Goal: Task Accomplishment & Management: Use online tool/utility

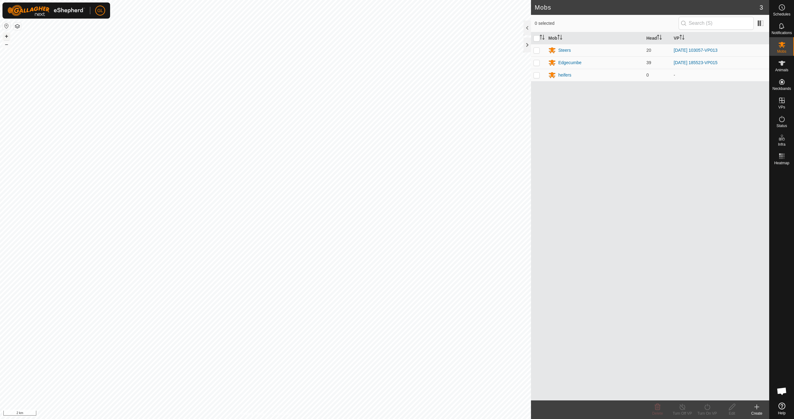
click at [8, 36] on button "+" at bounding box center [6, 36] width 7 height 7
click at [5, 37] on button "+" at bounding box center [6, 36] width 7 height 7
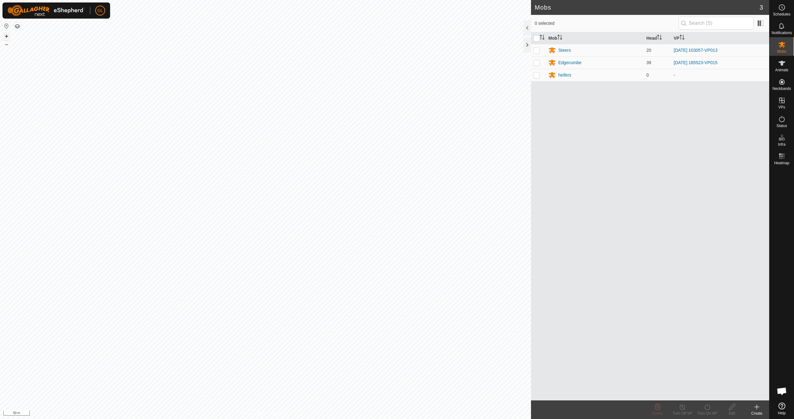
click at [8, 38] on button "+" at bounding box center [6, 36] width 7 height 7
click at [412, 101] on link "In Rotation" at bounding box center [741, 100] width 53 height 12
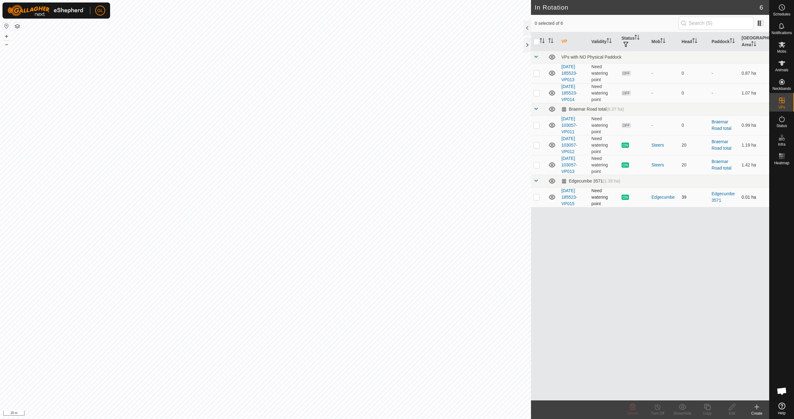
click at [412, 197] on p-checkbox at bounding box center [536, 197] width 6 height 5
checkbox input "true"
click at [412, 372] on icon at bounding box center [707, 406] width 8 height 7
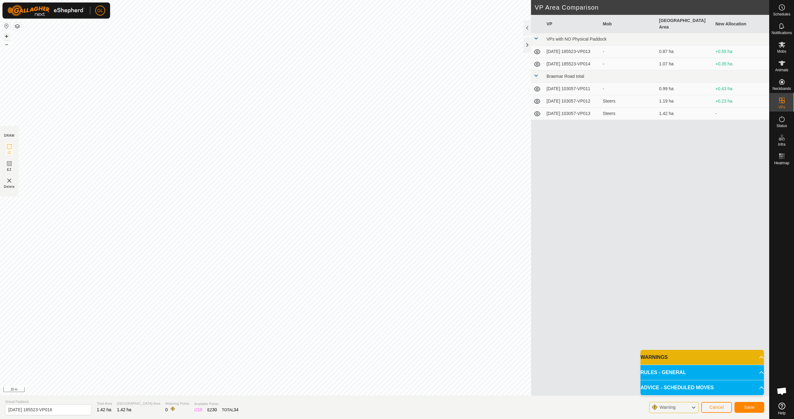
click at [5, 36] on button "+" at bounding box center [6, 36] width 7 height 7
click at [412, 372] on span "Save" at bounding box center [749, 407] width 11 height 5
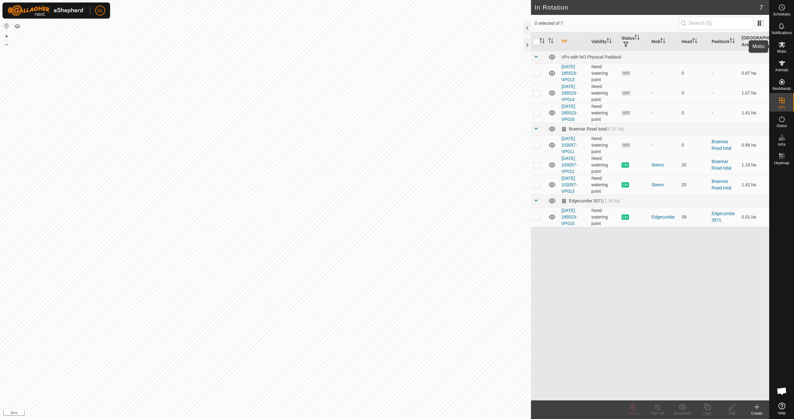
click at [412, 47] on icon at bounding box center [781, 44] width 7 height 7
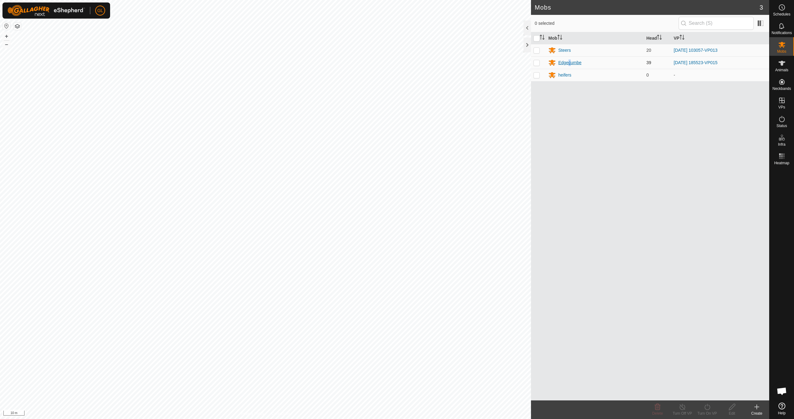
click at [412, 61] on div "Edgecumbe" at bounding box center [569, 63] width 23 height 7
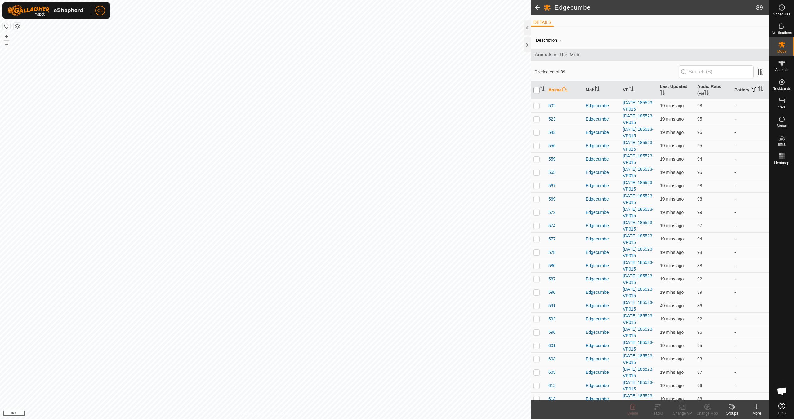
click at [412, 89] on input "checkbox" at bounding box center [536, 90] width 6 height 6
checkbox input "true"
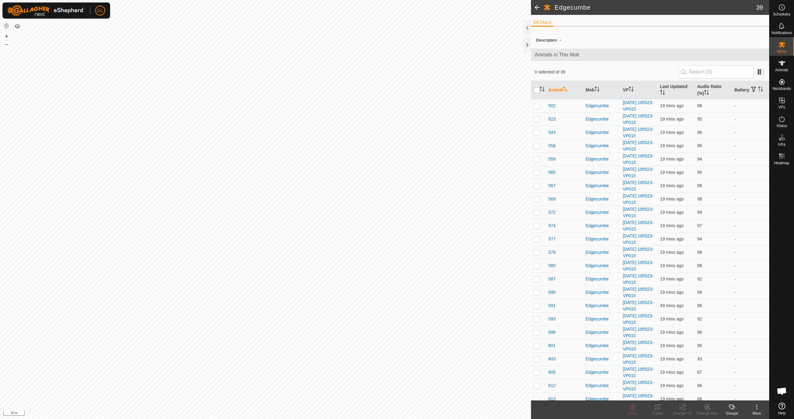
checkbox input "true"
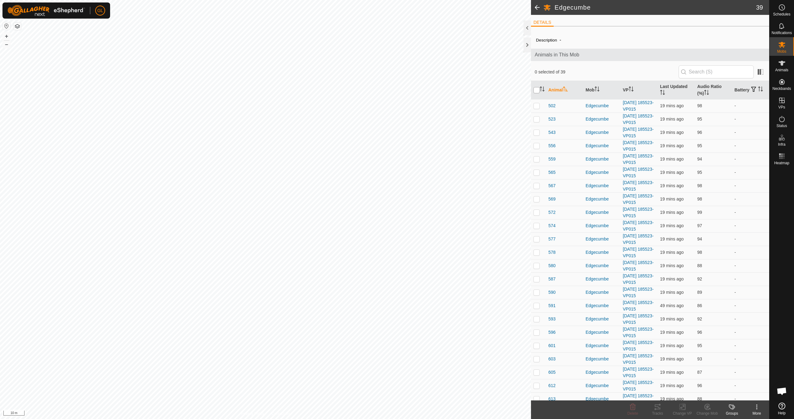
checkbox input "true"
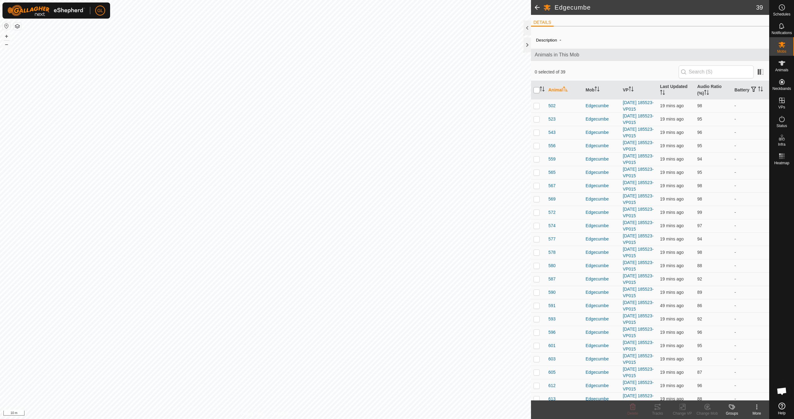
checkbox input "true"
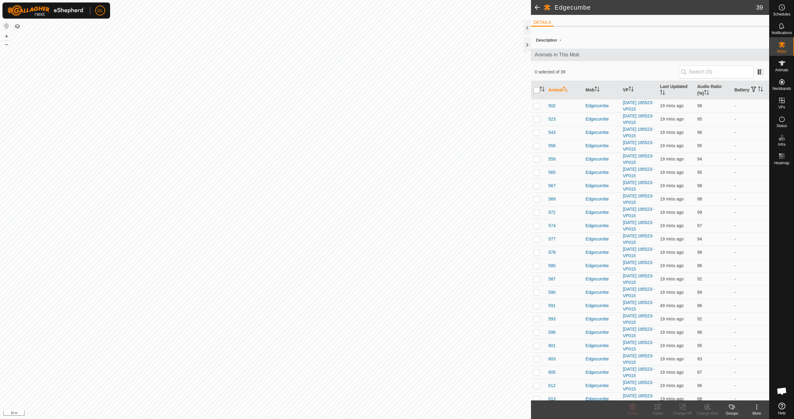
checkbox input "true"
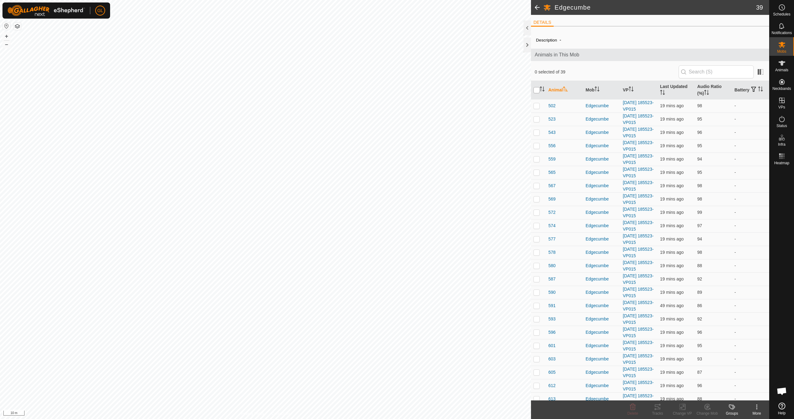
checkbox input "true"
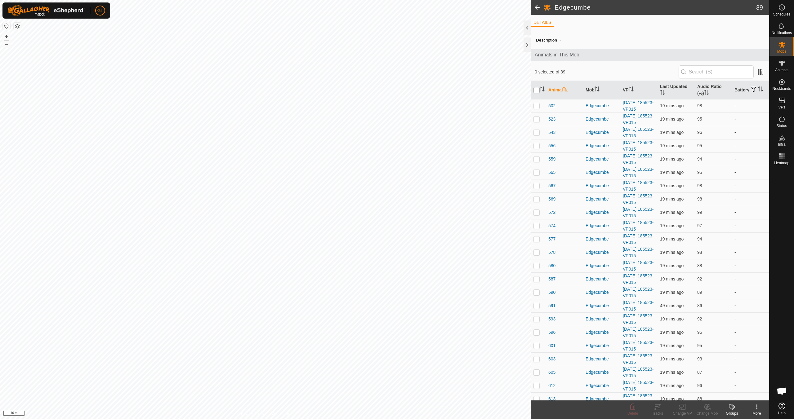
checkbox input "true"
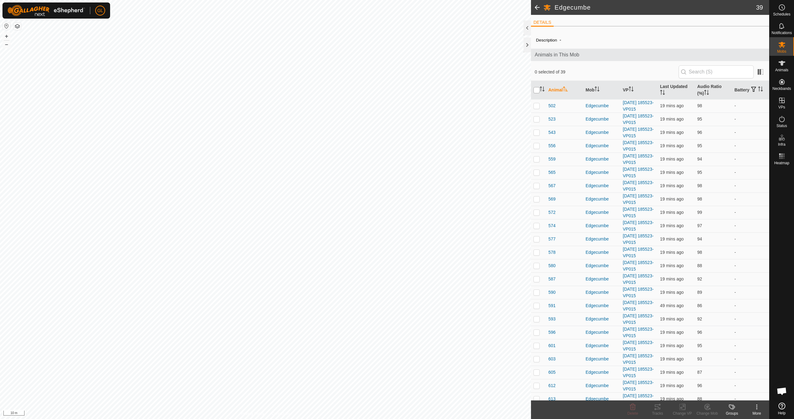
checkbox input "true"
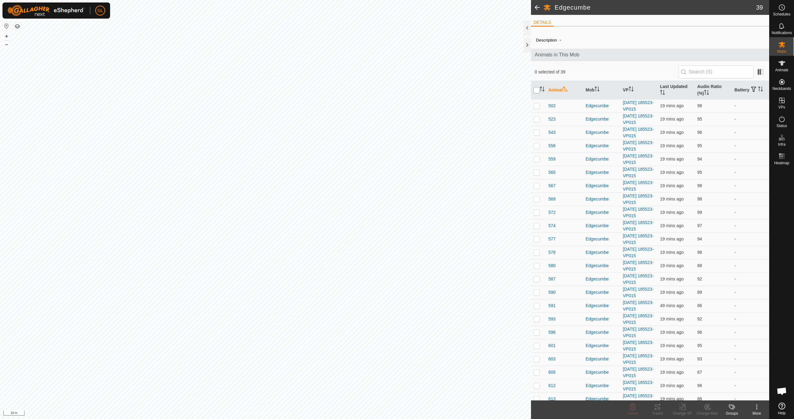
checkbox input "true"
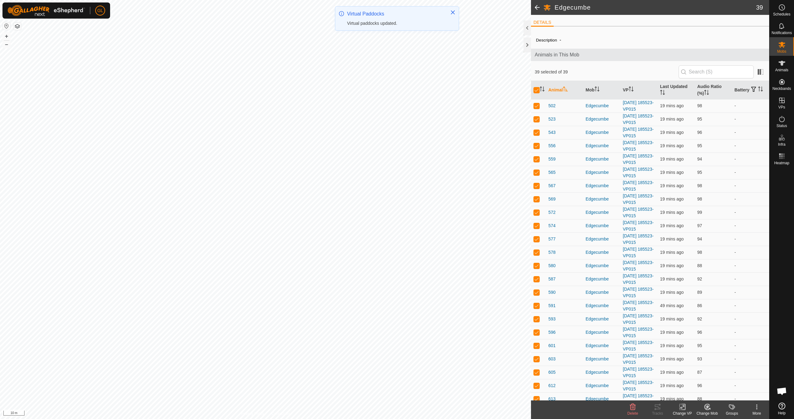
click at [412, 372] on icon at bounding box center [682, 406] width 8 height 7
click at [412, 372] on link "Choose VP..." at bounding box center [700, 380] width 61 height 12
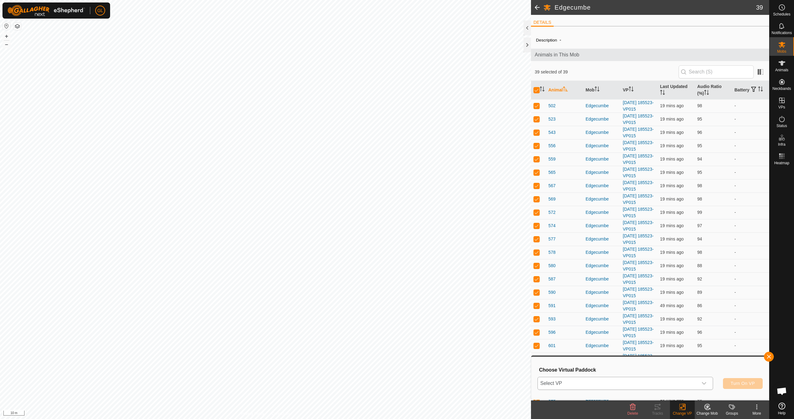
click at [412, 372] on icon "dropdown trigger" at bounding box center [703, 383] width 5 height 5
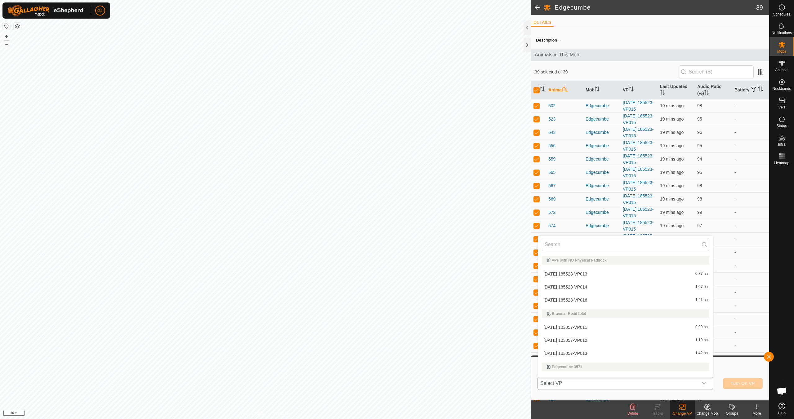
scroll to position [9, 0]
click at [412, 293] on li "[DATE] 185523-VP016 1.41 ha" at bounding box center [625, 291] width 175 height 12
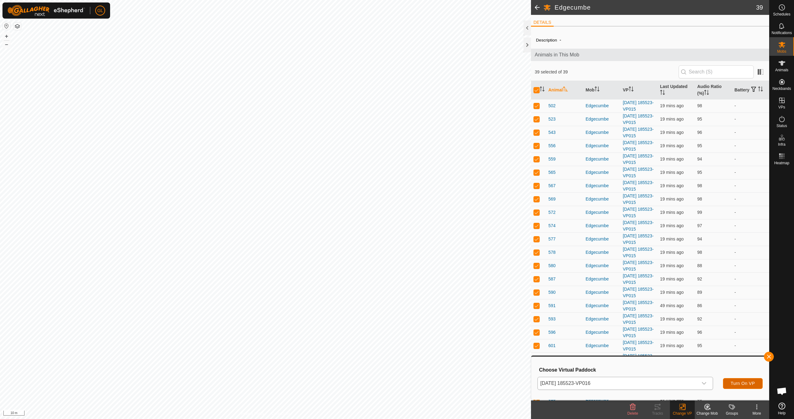
click at [412, 372] on span "Turn On VP" at bounding box center [742, 383] width 24 height 5
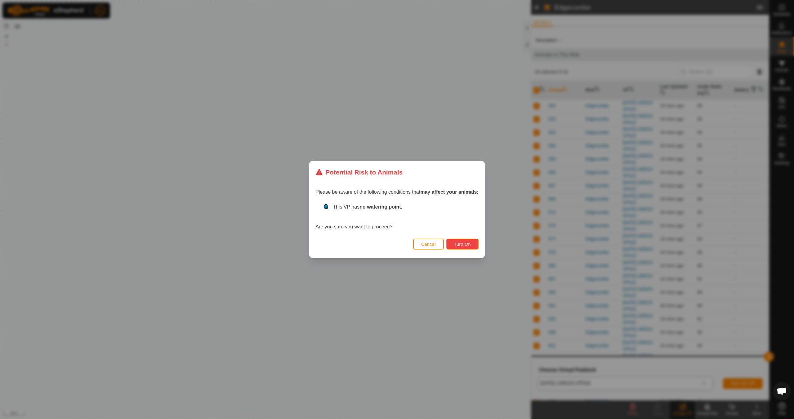
click at [412, 243] on span "Turn On" at bounding box center [462, 244] width 17 height 5
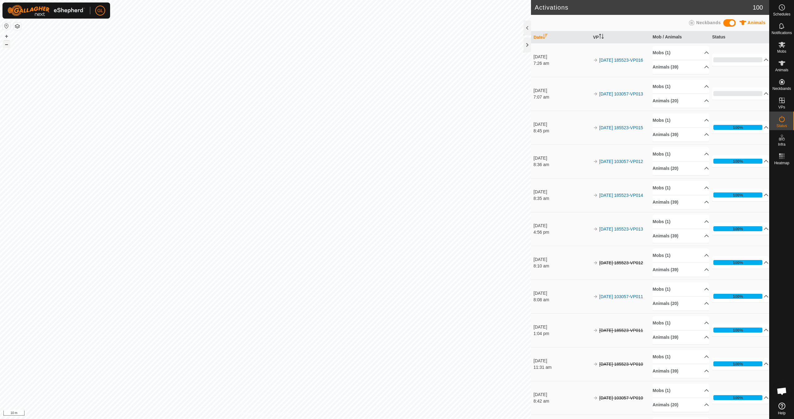
click at [6, 44] on button "–" at bounding box center [6, 44] width 7 height 7
